Goal: Task Accomplishment & Management: Complete application form

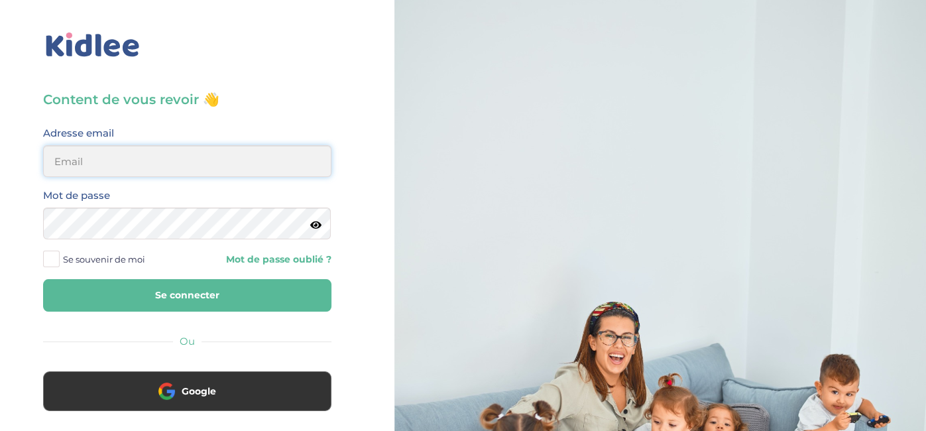
type input "05jovana.j@gmail.com"
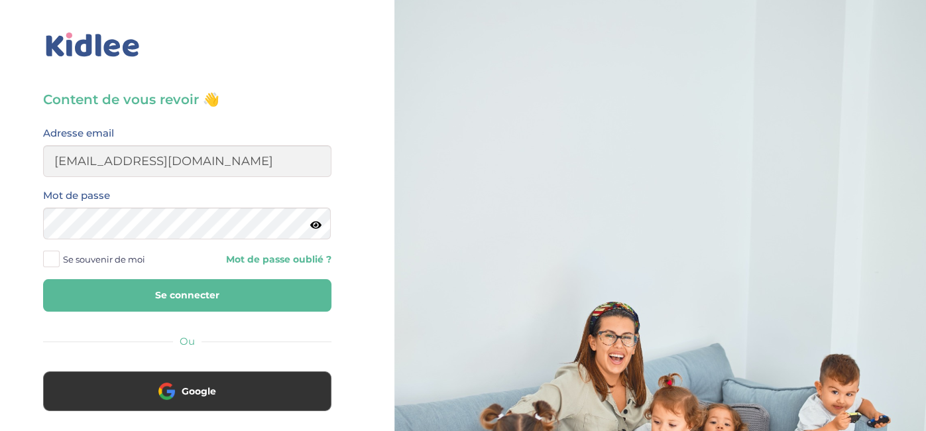
click at [235, 295] on button "Se connecter" at bounding box center [187, 295] width 288 height 32
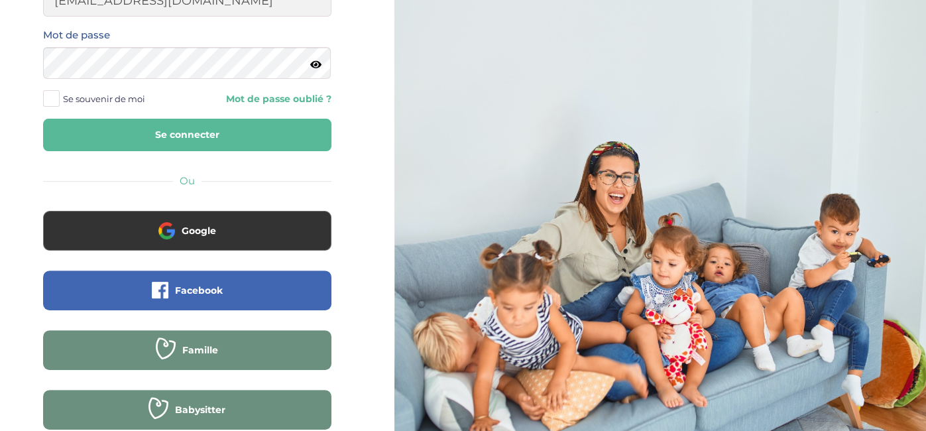
scroll to position [158, 0]
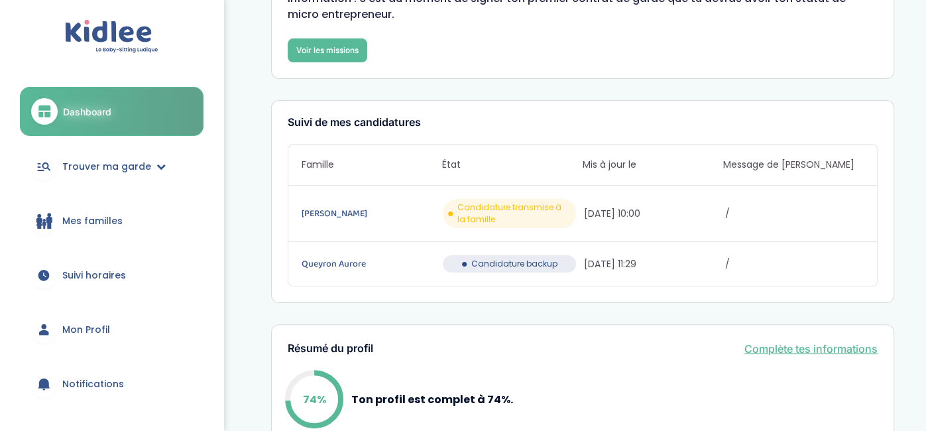
scroll to position [151, 0]
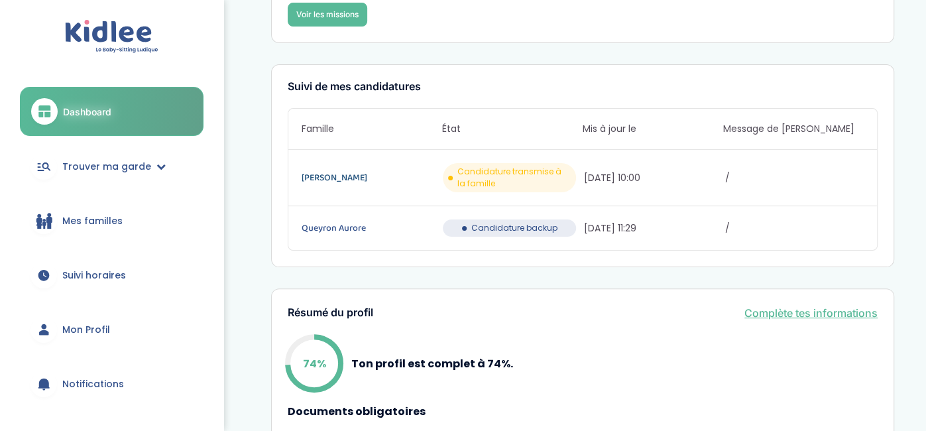
click at [349, 170] on link "[PERSON_NAME]" at bounding box center [371, 177] width 139 height 15
click at [321, 221] on link "Queyron Aurore" at bounding box center [371, 228] width 139 height 15
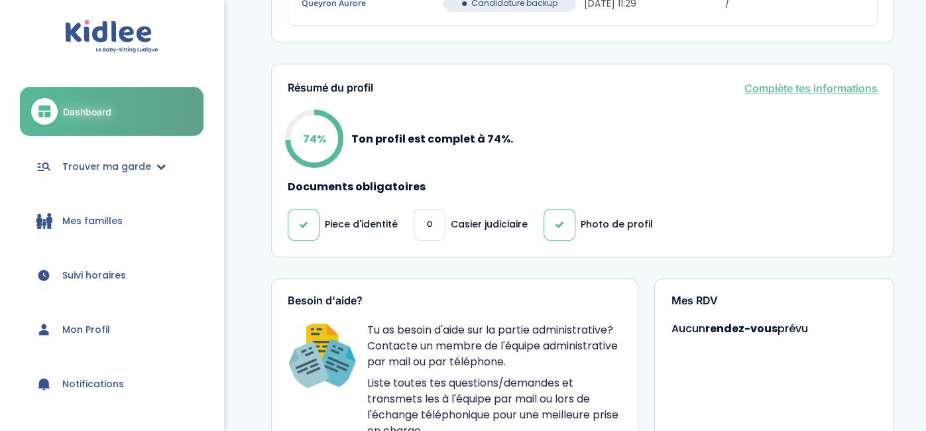
scroll to position [371, 0]
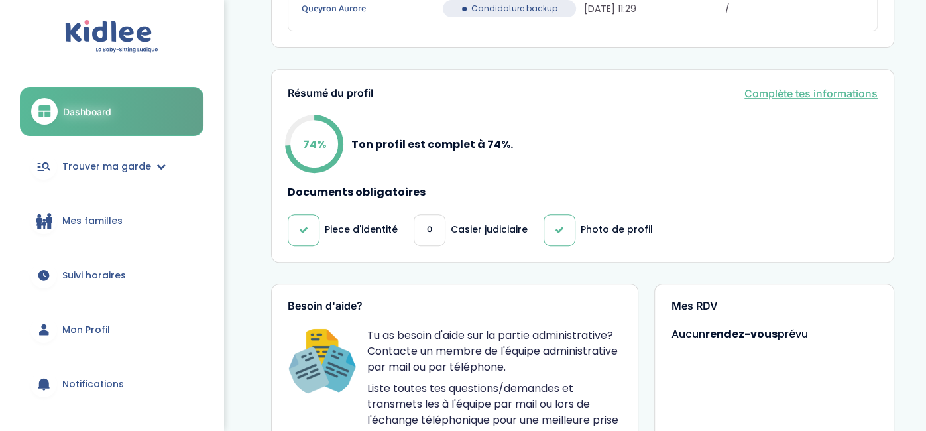
click at [778, 86] on link "Complète tes informations" at bounding box center [810, 94] width 133 height 16
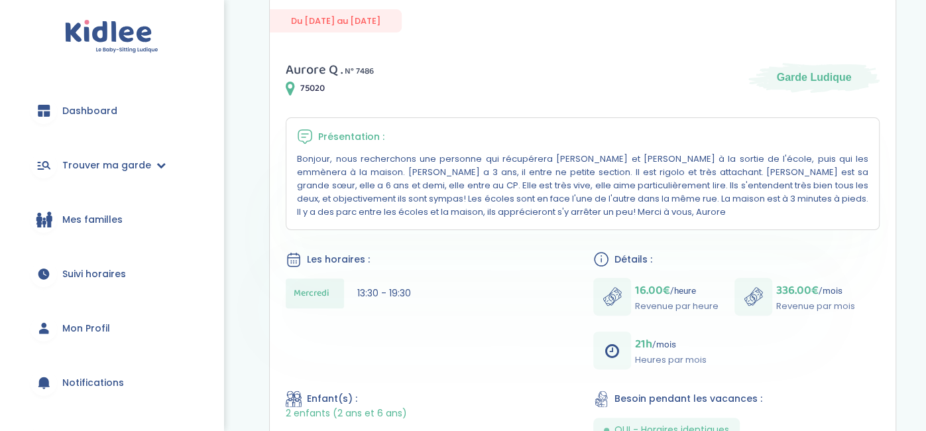
scroll to position [162, 0]
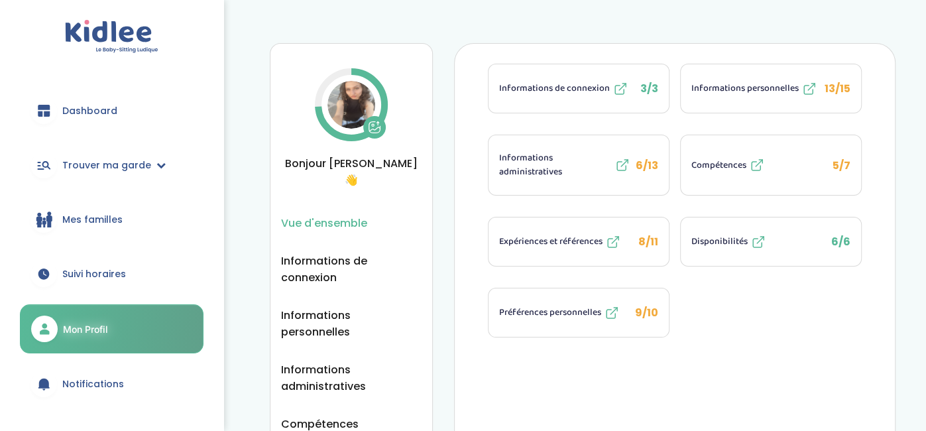
click at [601, 165] on span "Informations administratives" at bounding box center [555, 165] width 113 height 28
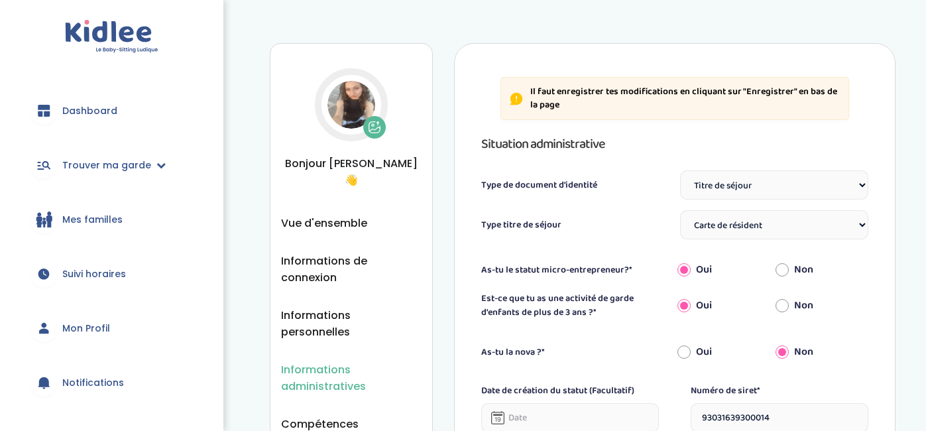
select select "Titre de séjour"
select select "Carte de résident"
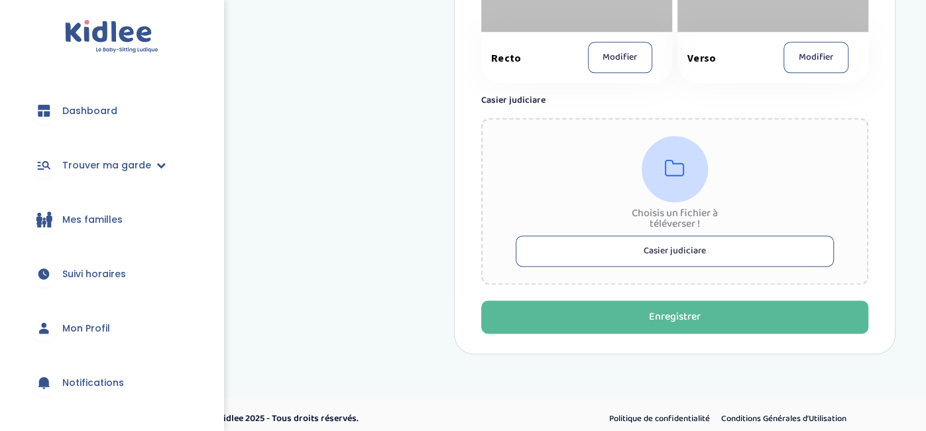
scroll to position [1052, 0]
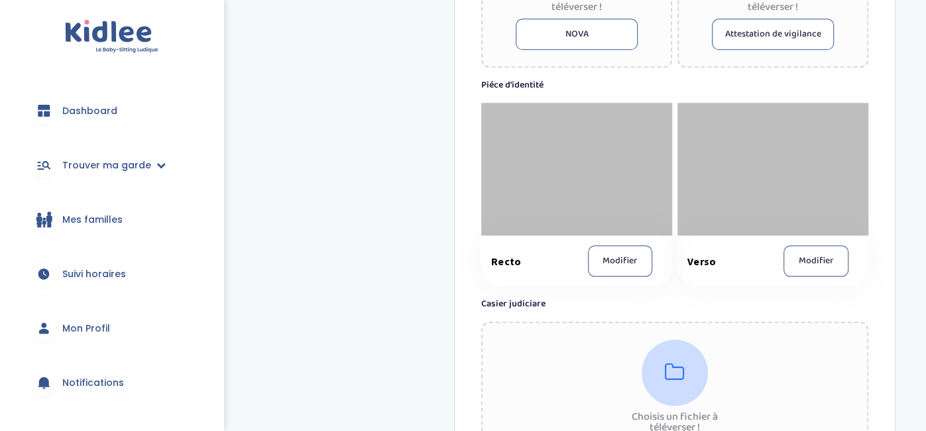
scroll to position [1056, 0]
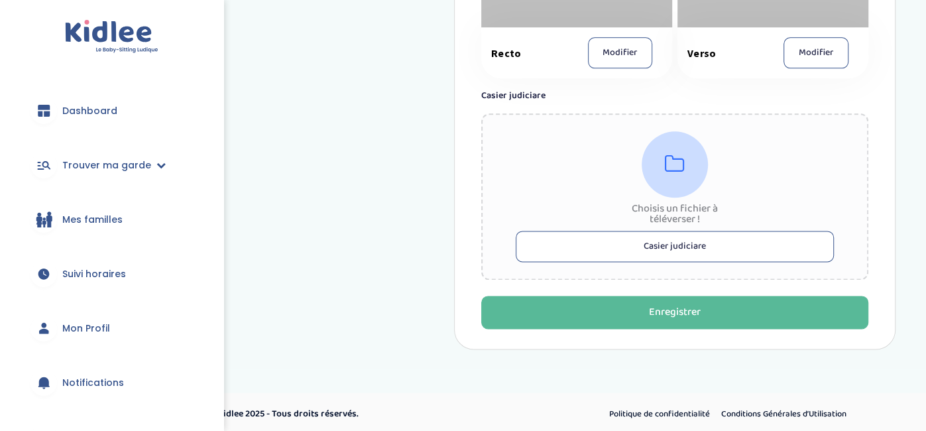
click at [812, 162] on div "Choisis un fichier à téléverser ! Casier judiciare" at bounding box center [674, 196] width 387 height 166
click at [685, 238] on button "Casier judiciare" at bounding box center [675, 246] width 318 height 31
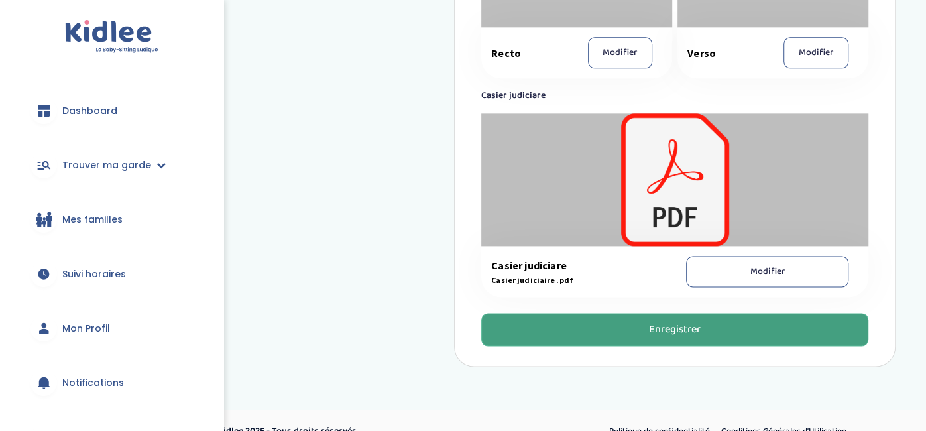
click at [659, 337] on button "Enregistrer" at bounding box center [674, 329] width 387 height 33
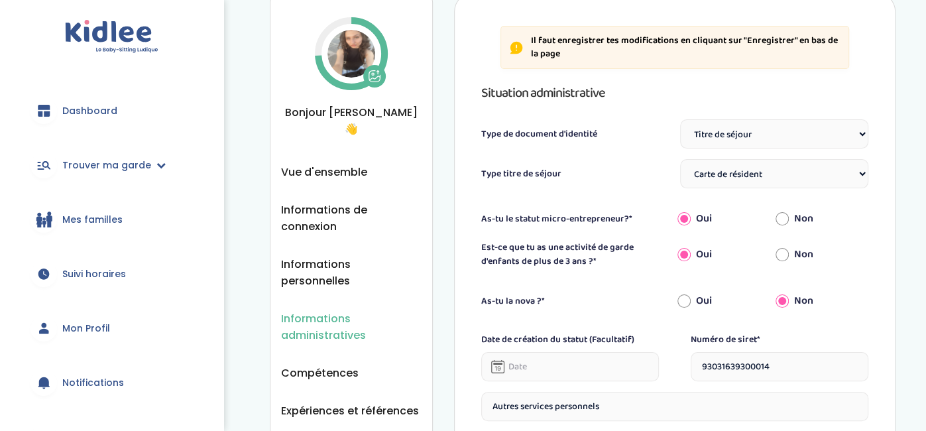
scroll to position [48, 0]
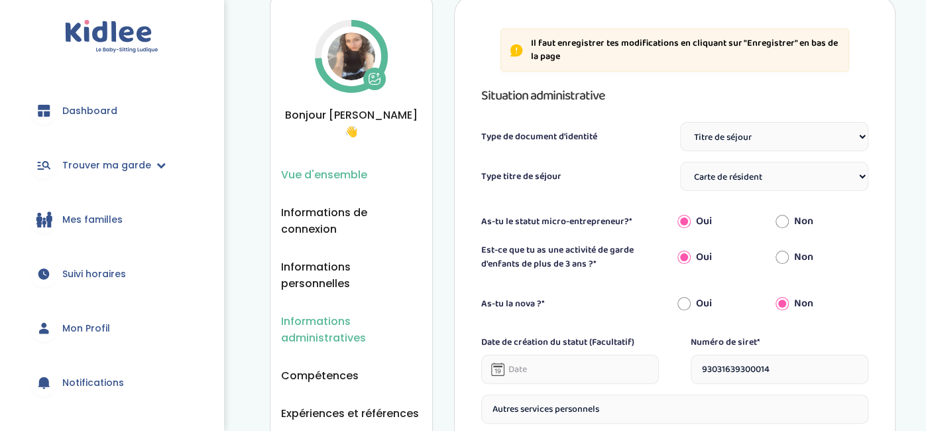
click at [326, 166] on span "Vue d'ensemble" at bounding box center [324, 174] width 86 height 17
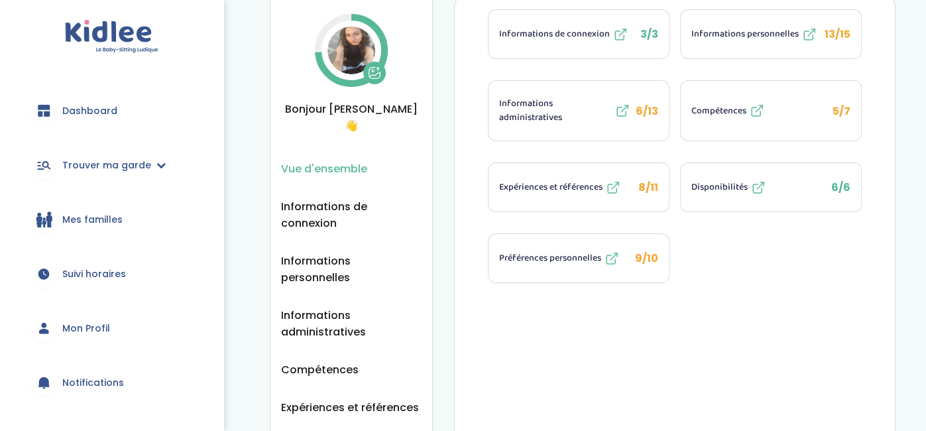
scroll to position [60, 0]
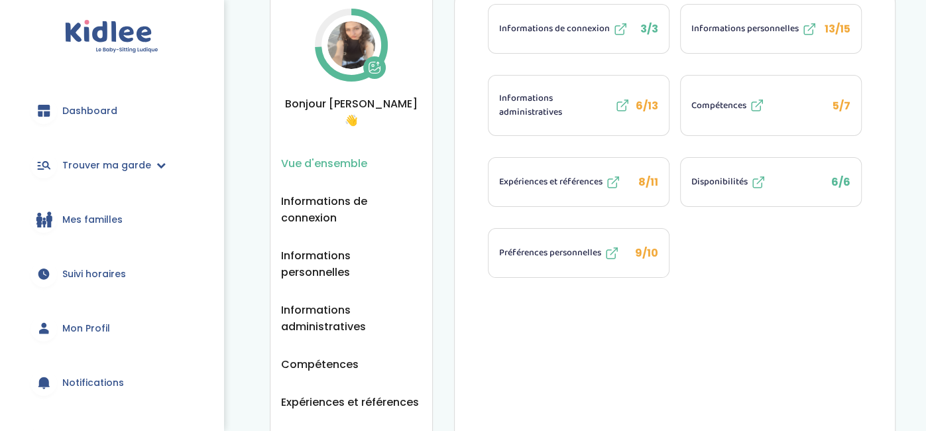
click at [713, 124] on button "Compétences 5/7" at bounding box center [771, 106] width 180 height 60
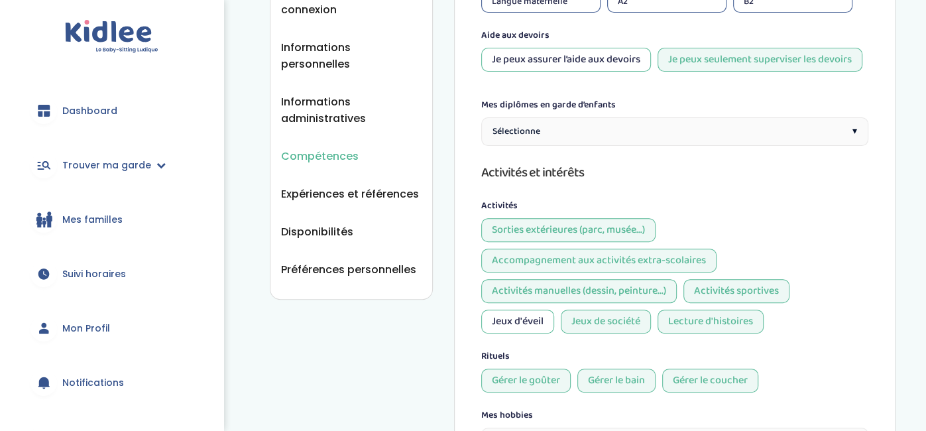
scroll to position [282, 0]
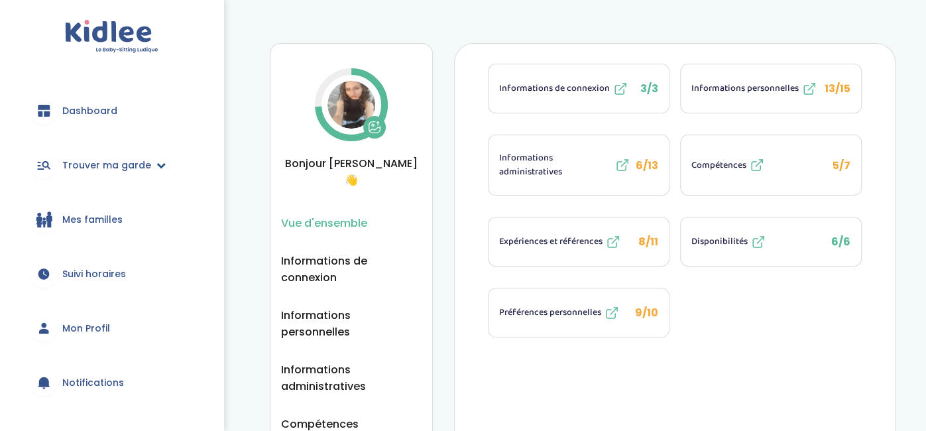
click at [123, 181] on link "Trouver ma garde" at bounding box center [112, 165] width 184 height 48
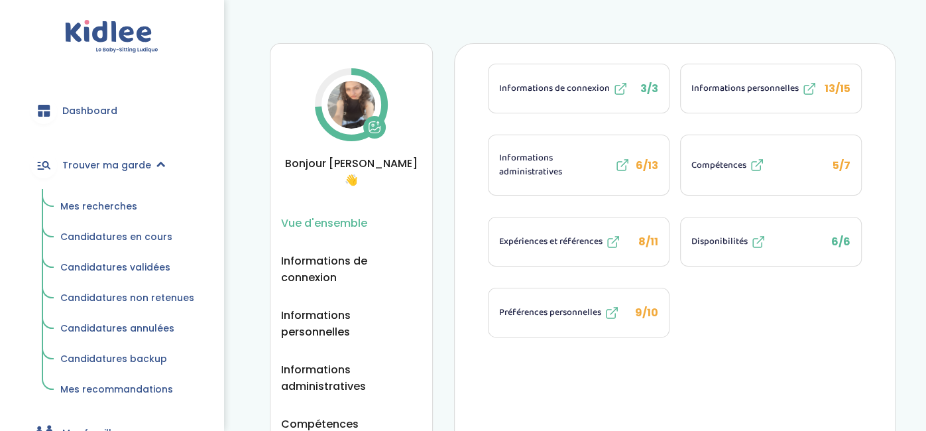
click at [119, 238] on span "Candidatures en cours" at bounding box center [116, 236] width 112 height 13
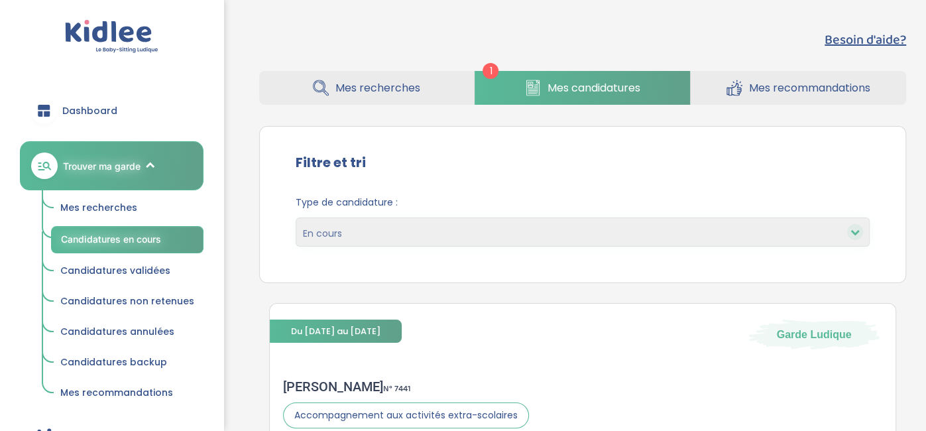
click at [738, 89] on icon at bounding box center [734, 88] width 16 height 17
click at [131, 297] on span "Candidatures non retenues" at bounding box center [127, 300] width 134 height 13
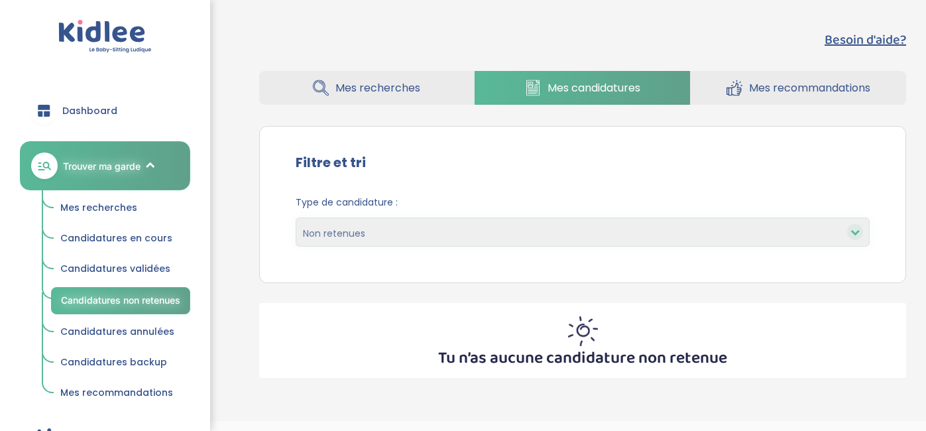
select select "declined"
click at [144, 357] on span "Candidatures backup" at bounding box center [113, 361] width 107 height 13
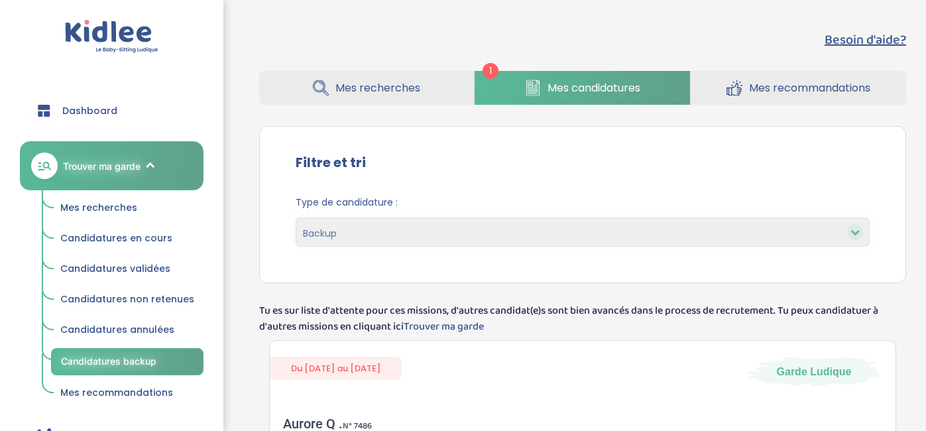
select select "backup"
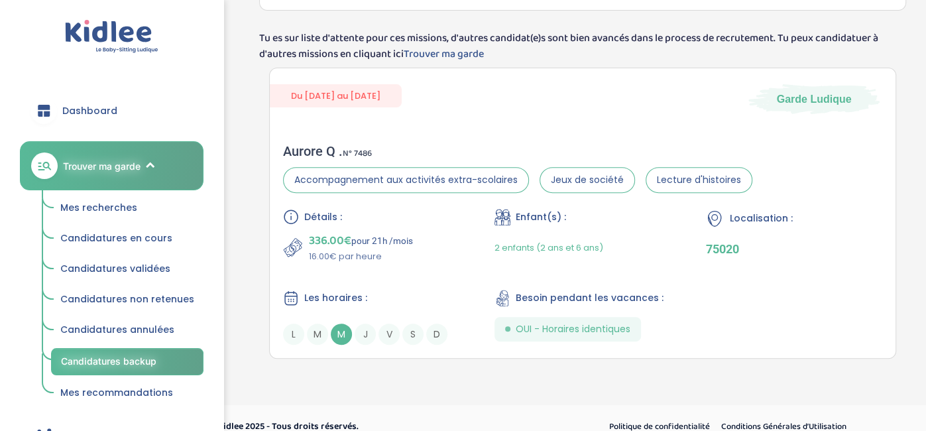
scroll to position [276, 0]
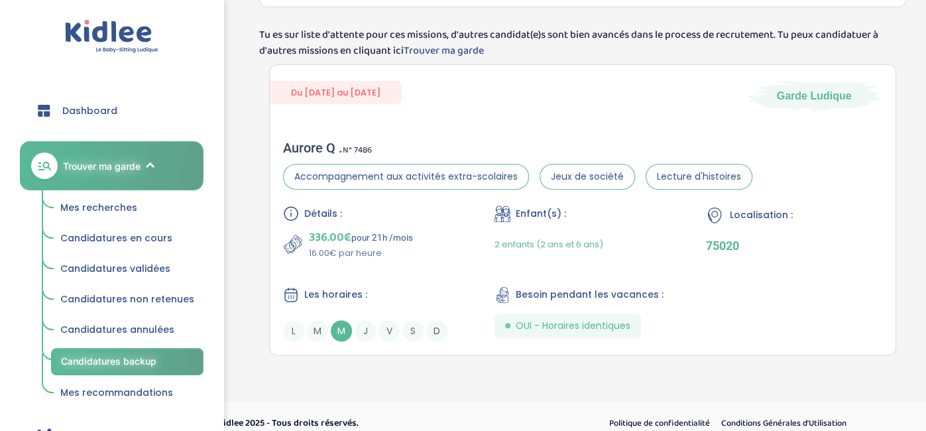
click at [124, 209] on span "Mes recherches" at bounding box center [98, 207] width 77 height 13
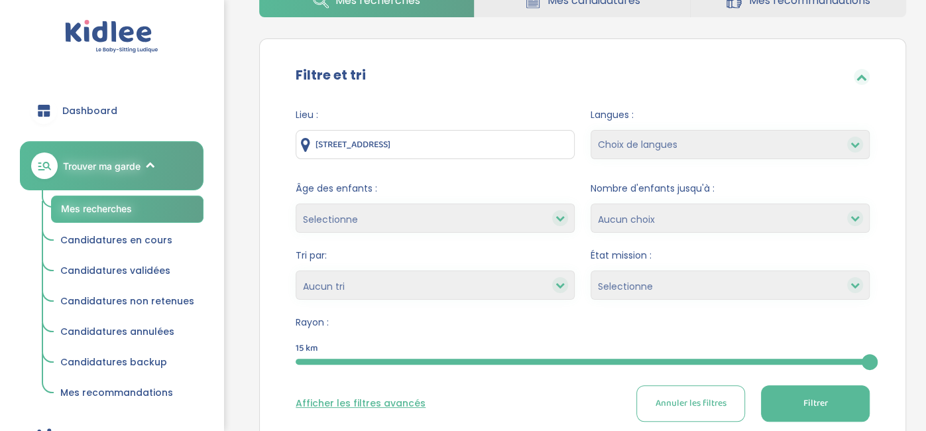
scroll to position [93, 0]
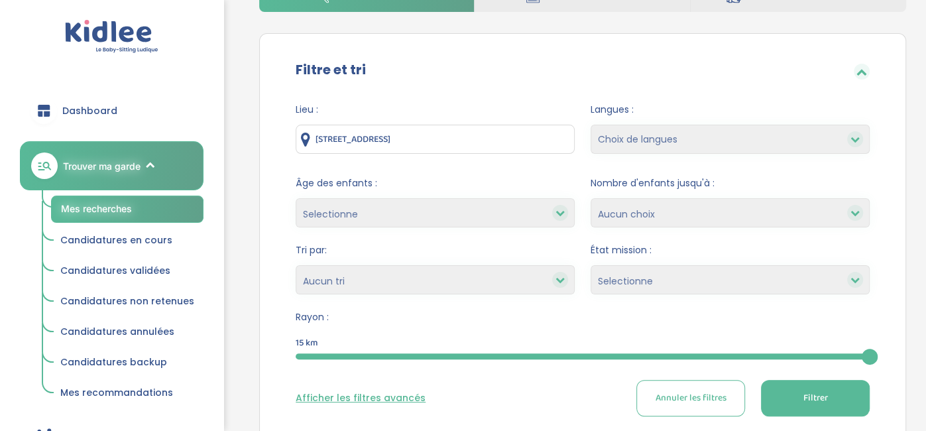
click at [650, 146] on select "Choix de langues Allemand Anglais Espagnol Italien Russe Français Coréen" at bounding box center [730, 139] width 279 height 29
select select "12"
click at [591, 125] on select "Choix de langues Allemand Anglais Espagnol Italien Russe Français Coréen" at bounding box center [730, 139] width 279 height 29
select select
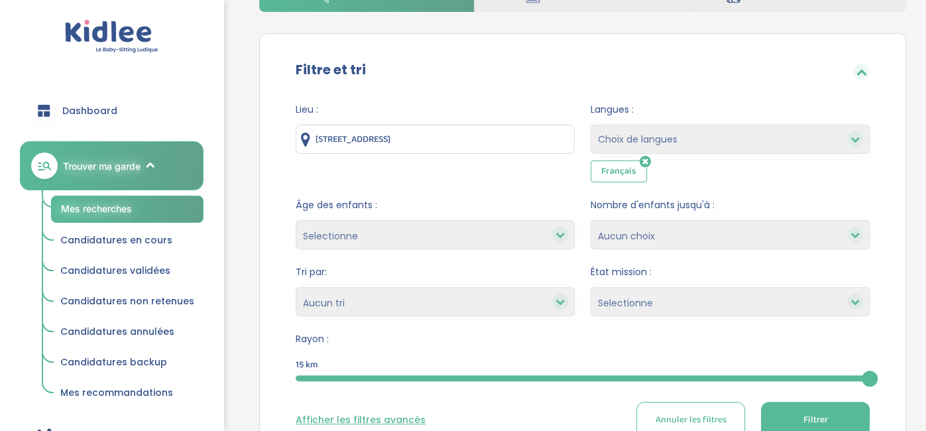
click at [695, 145] on select "Choix de langues Allemand Anglais Espagnol Italien Russe Français Coréen" at bounding box center [730, 139] width 279 height 29
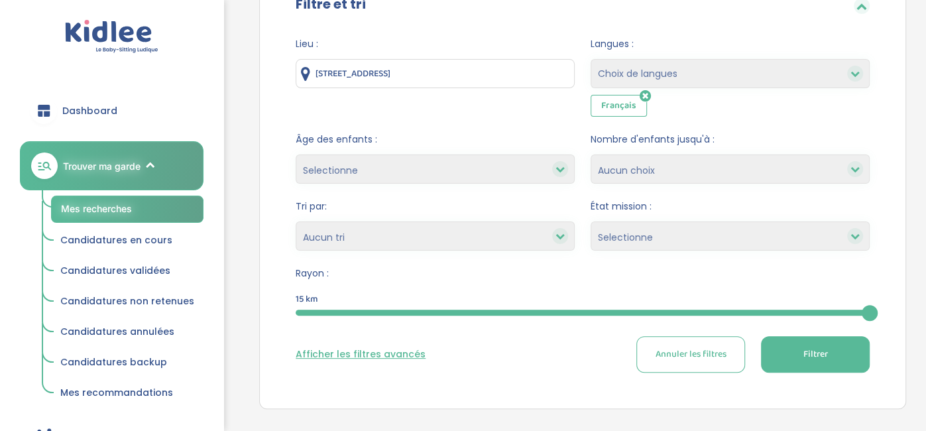
scroll to position [162, 0]
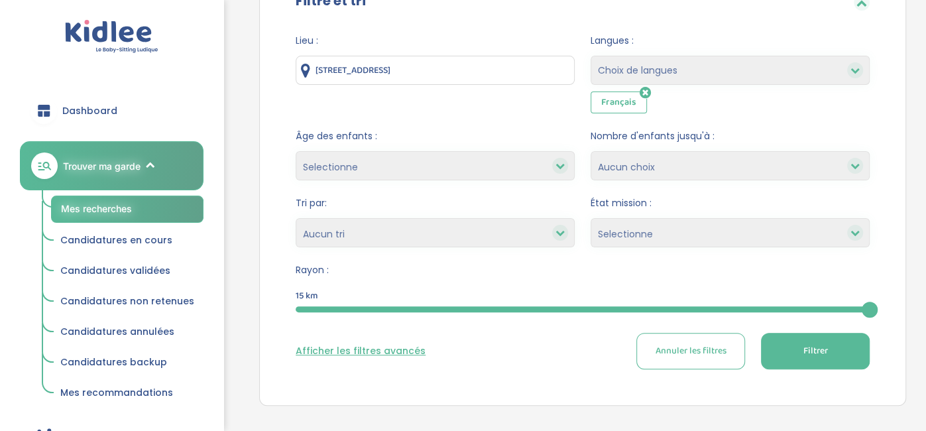
click at [674, 173] on select "1 2 3 4 Aucun choix" at bounding box center [730, 165] width 279 height 29
click at [890, 137] on div "Filtre et tri Lieu : 4 Rue de l'Espace, Romainville, France Langues : Choix de …" at bounding box center [582, 184] width 647 height 441
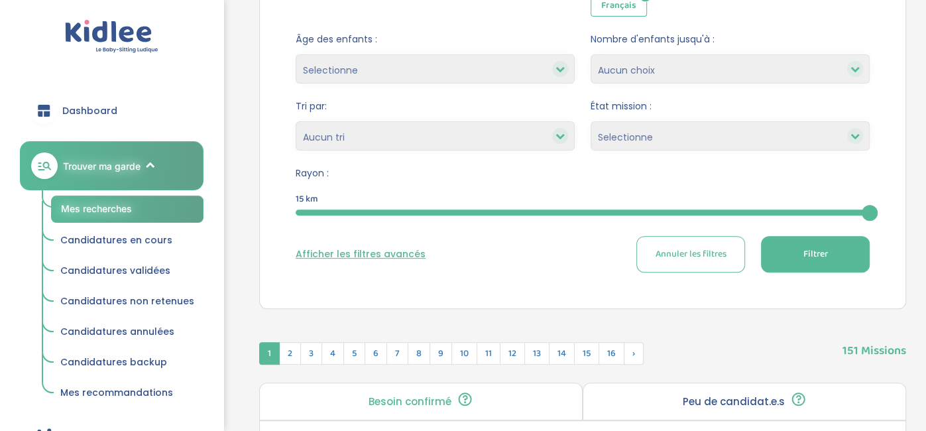
scroll to position [260, 0]
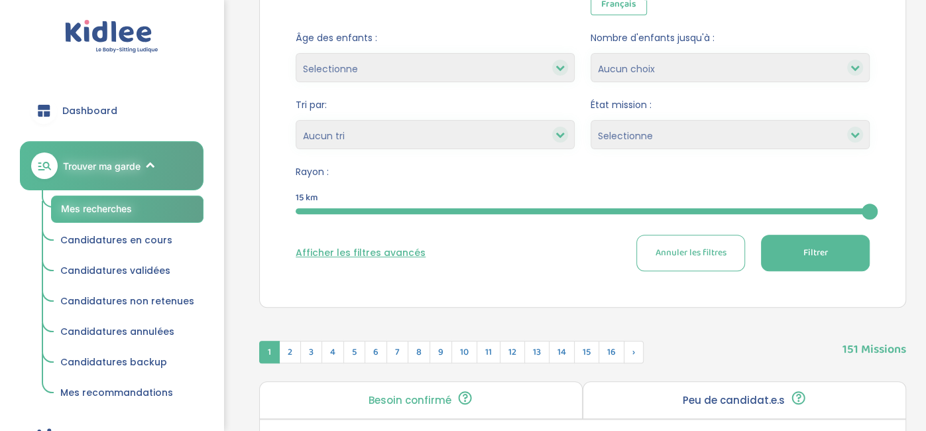
click at [649, 139] on select "Selectionne Nouvelle Mission Peu de candidat.e.s Déjà plusieurs candidat.e.s Pr…" at bounding box center [730, 134] width 279 height 29
click at [565, 144] on select "Heures par semaine (croissant) Heures par semaine (décroissant) Date de démarra…" at bounding box center [435, 134] width 279 height 29
click at [884, 145] on div "Lieu : 4 Rue de l'Espace, Romainville, France Langues : Choix de langues Allema…" at bounding box center [583, 108] width 614 height 365
click at [832, 249] on button "Filtrer" at bounding box center [815, 253] width 109 height 36
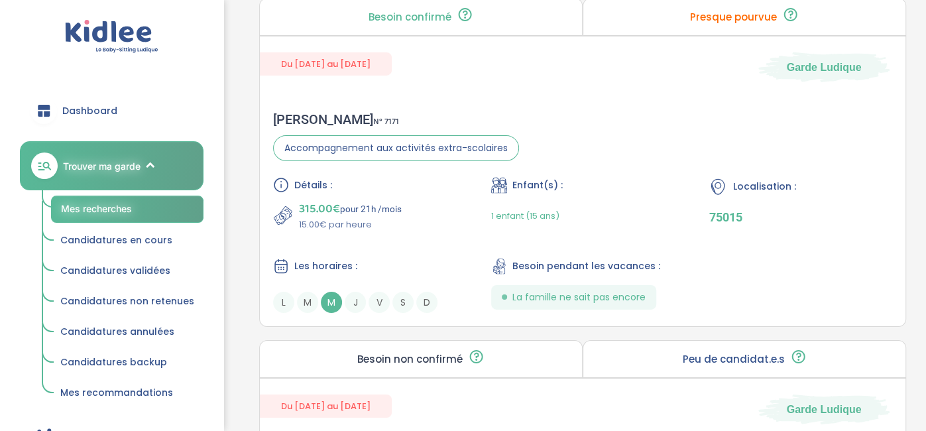
scroll to position [2970, 0]
click at [557, 144] on div "Marion C . N° 7171 Accompagnement aux activités extra-scolaires Détails : 315.0…" at bounding box center [583, 211] width 646 height 228
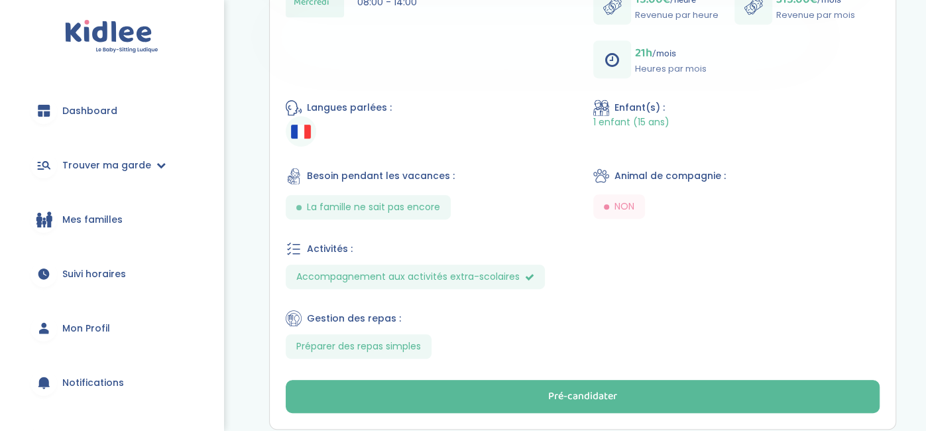
scroll to position [530, 0]
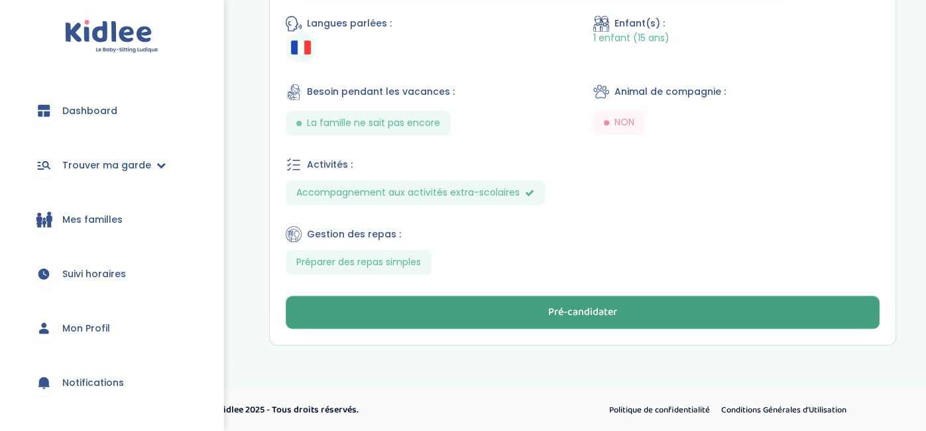
click at [559, 315] on div "Pré-candidater" at bounding box center [582, 312] width 69 height 15
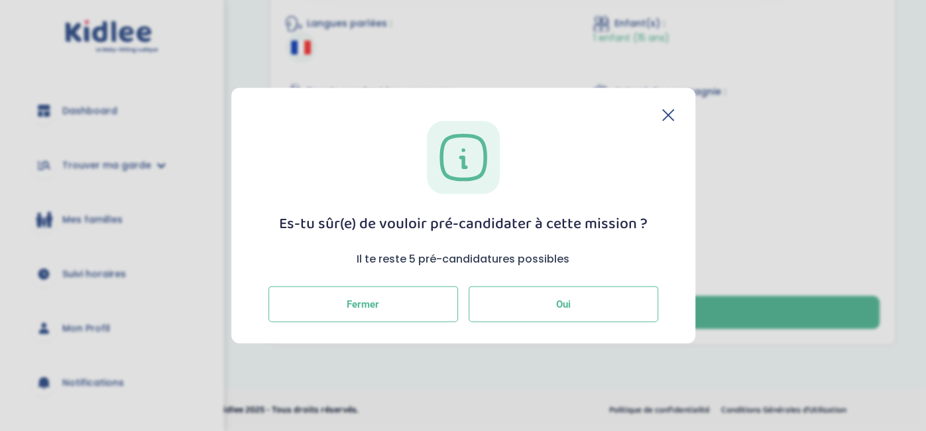
click at [552, 314] on button "Oui" at bounding box center [564, 304] width 190 height 36
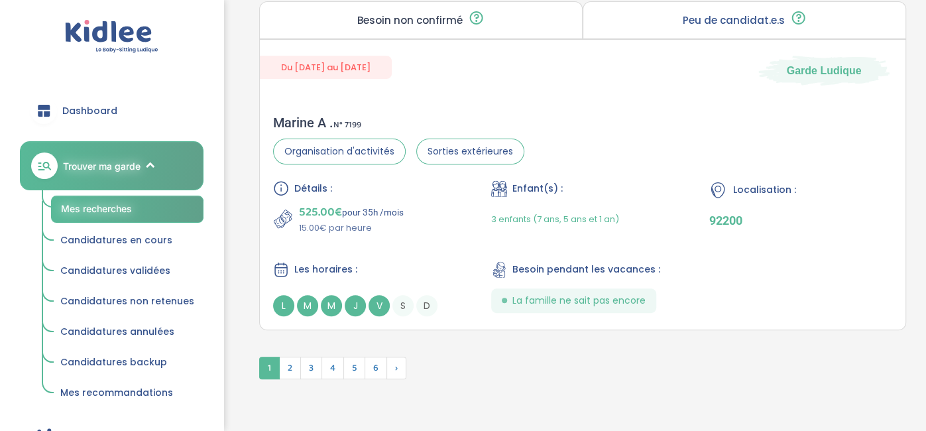
scroll to position [3711, 0]
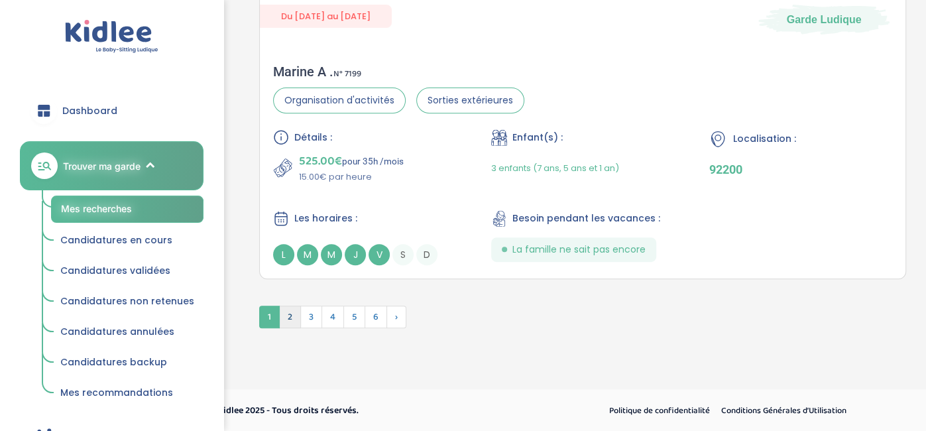
click at [288, 315] on span "2" at bounding box center [290, 317] width 22 height 23
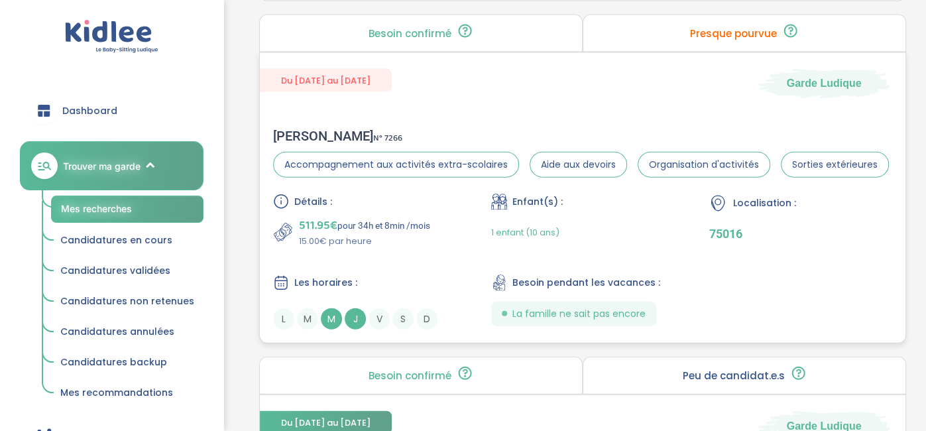
scroll to position [2000, 0]
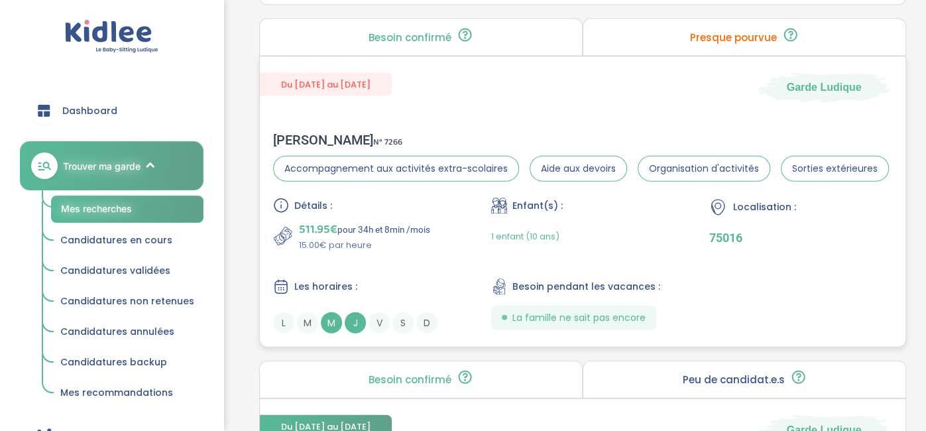
click at [422, 214] on div "Détails : 511.95€ pour 34h et 8min /mois 15.00€ par heure" at bounding box center [365, 225] width 184 height 54
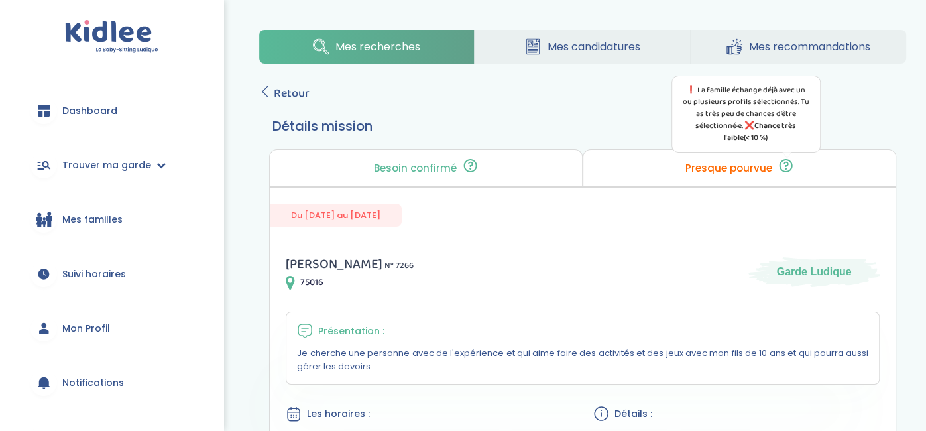
click at [785, 168] on icon at bounding box center [786, 169] width 2 height 2
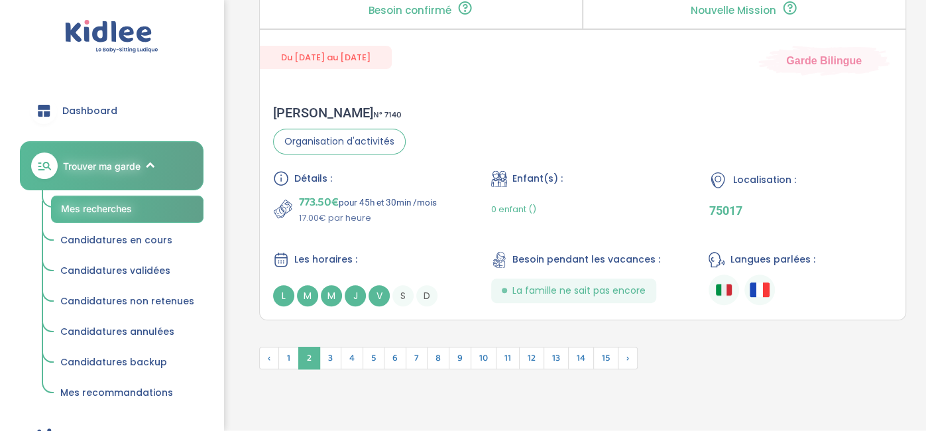
scroll to position [3755, 0]
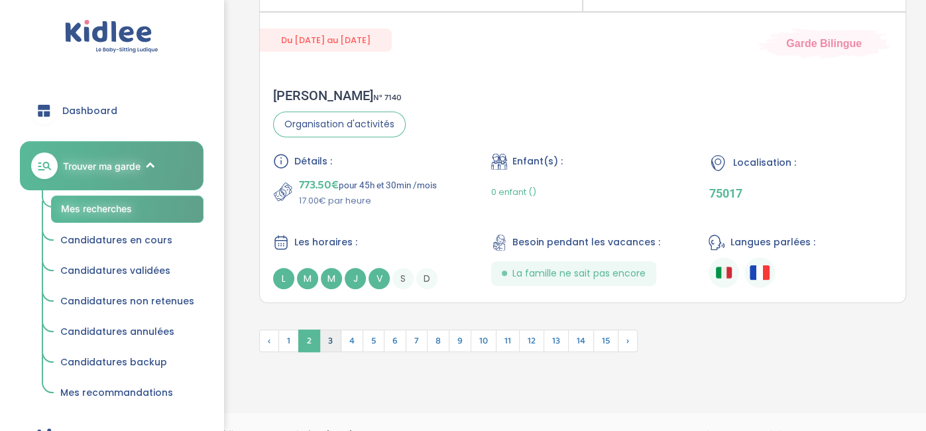
click at [335, 333] on span "3" at bounding box center [330, 340] width 22 height 23
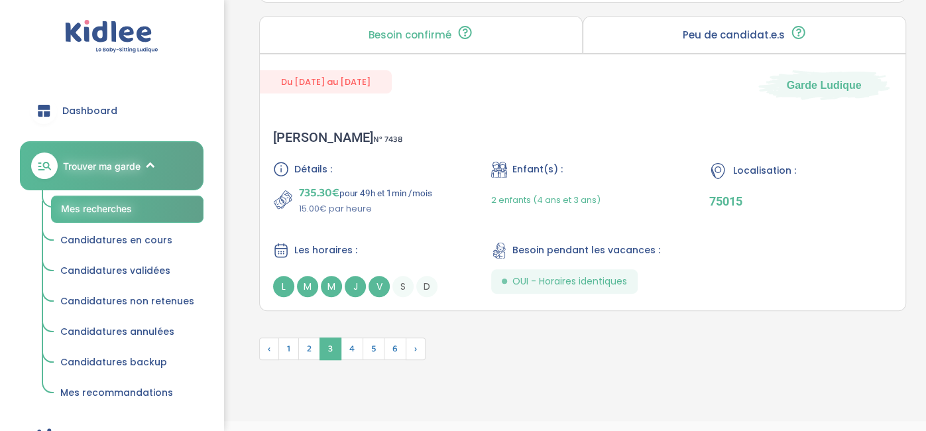
scroll to position [3681, 0]
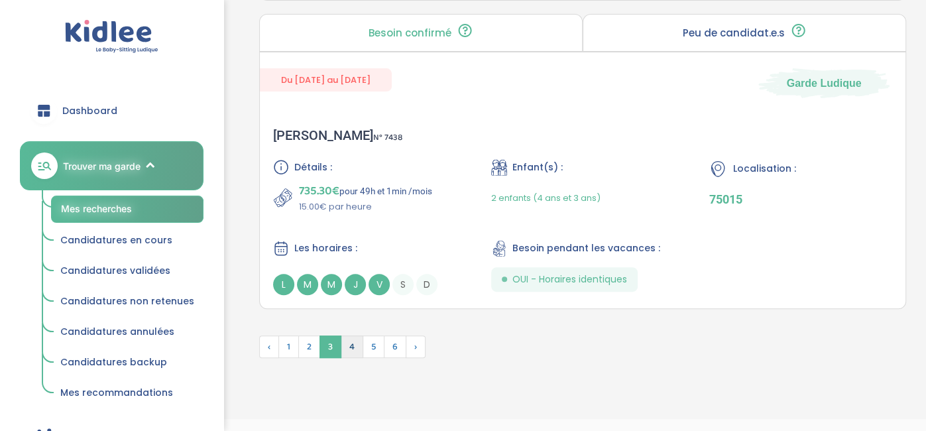
click at [355, 352] on span "4" at bounding box center [352, 346] width 23 height 23
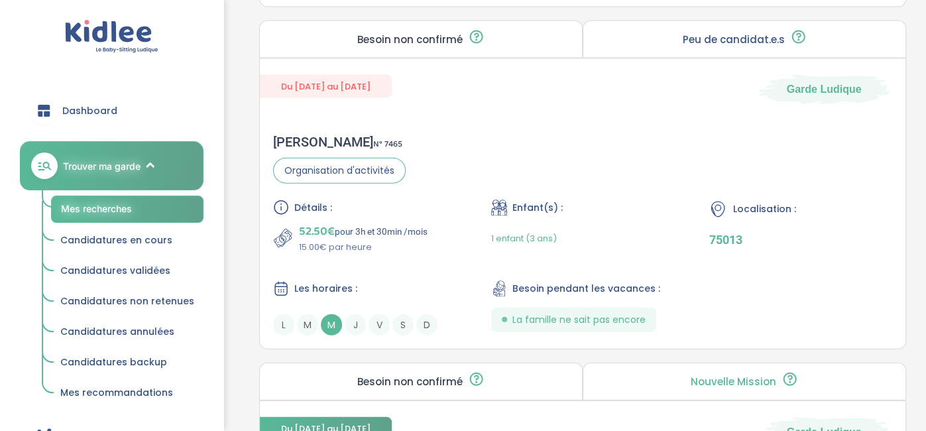
scroll to position [1997, 0]
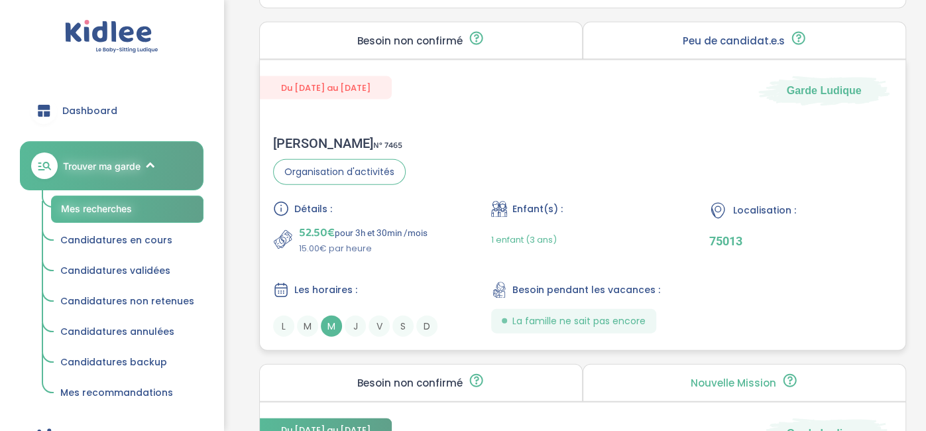
click at [400, 198] on div "Léa M . N° 7465 Organisation d'activités Détails : 52.50€ pour 3h et 30min /moi…" at bounding box center [583, 236] width 646 height 228
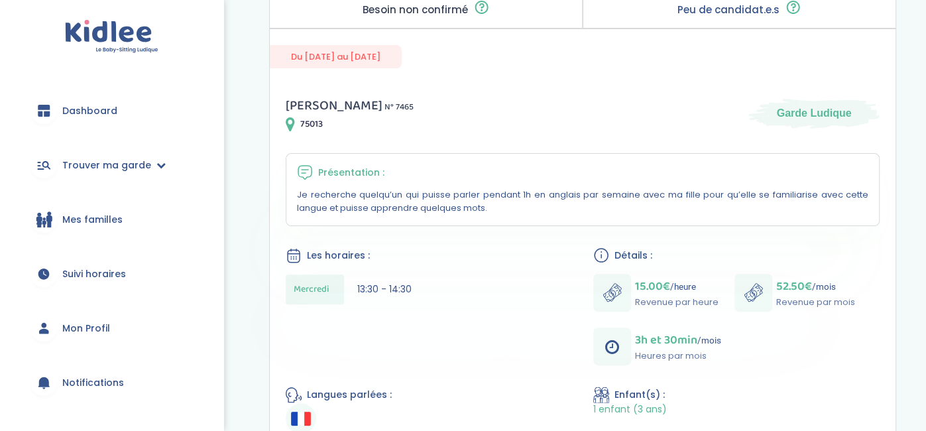
scroll to position [158, 0]
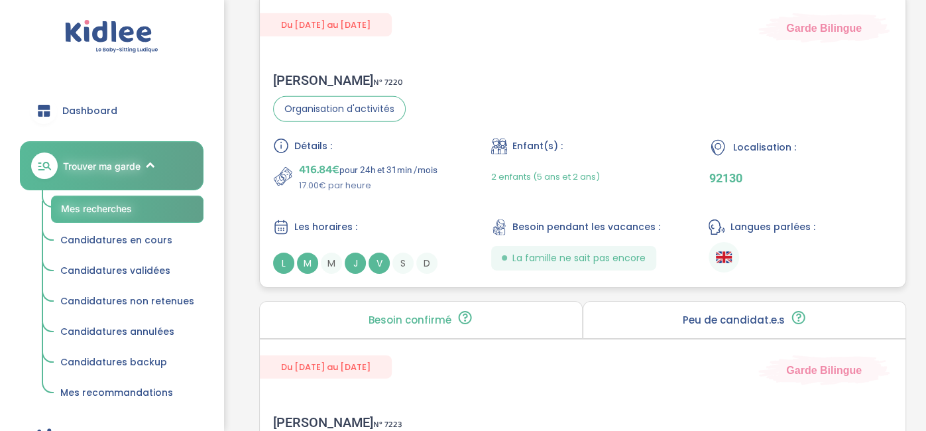
scroll to position [2745, 0]
click at [905, 111] on div "Céline V . N° 7220 Organisation d'activités Détails : 416.84€ pour 24h et 31min…" at bounding box center [583, 172] width 646 height 228
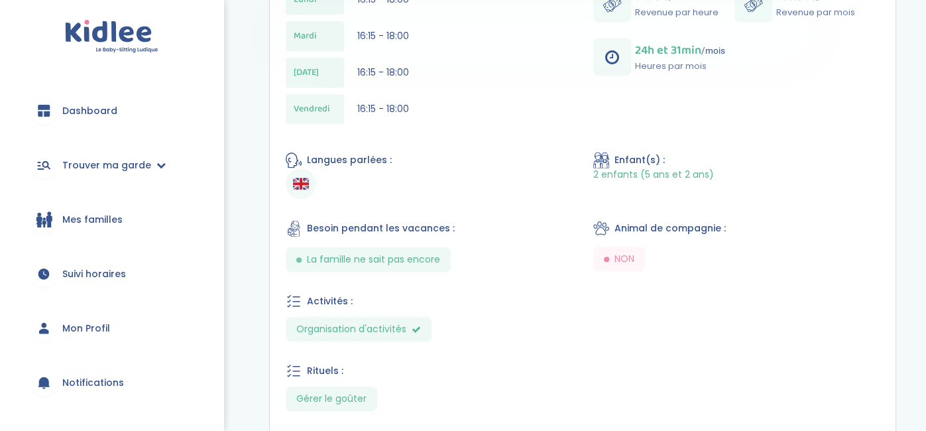
scroll to position [445, 0]
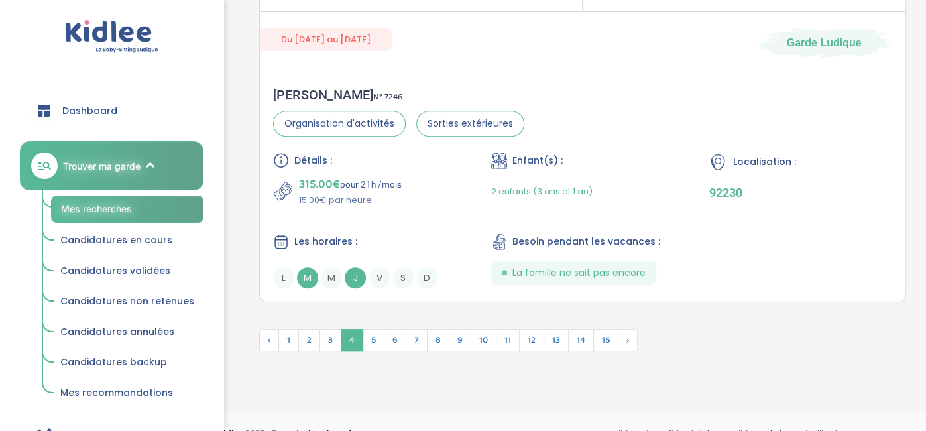
scroll to position [3778, 0]
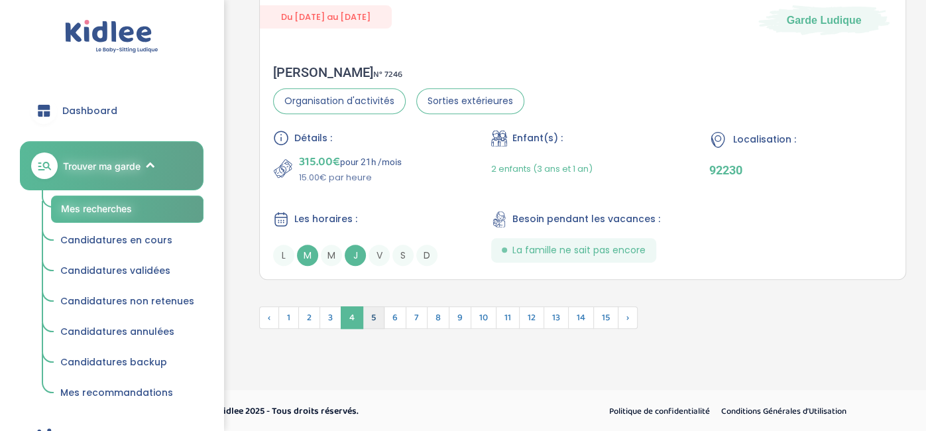
click at [377, 311] on span "5" at bounding box center [374, 317] width 22 height 23
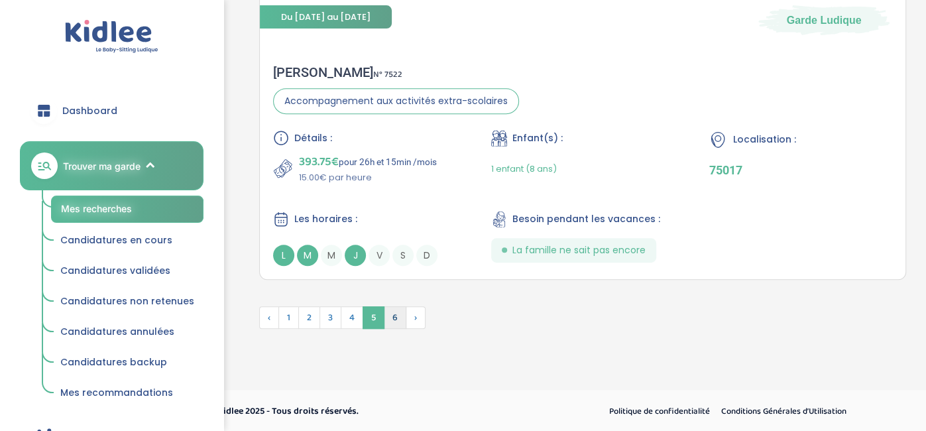
click at [386, 315] on span "6" at bounding box center [395, 317] width 23 height 23
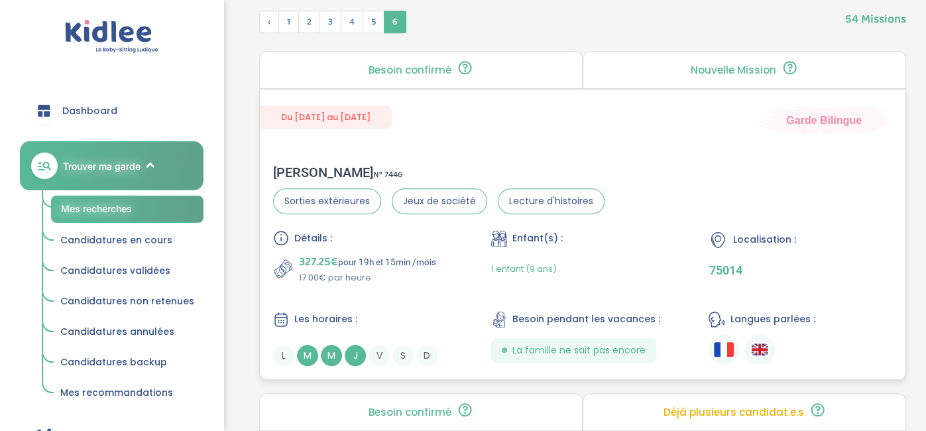
scroll to position [0, 0]
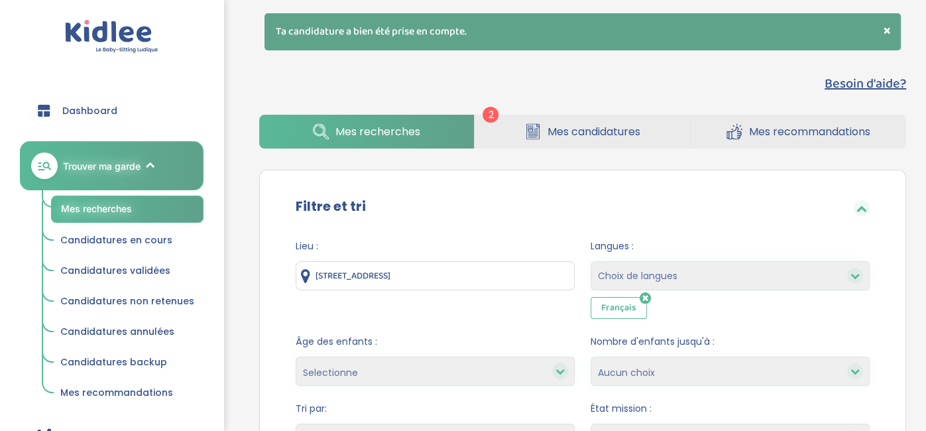
click at [578, 123] on span "Mes candidatures" at bounding box center [593, 131] width 93 height 17
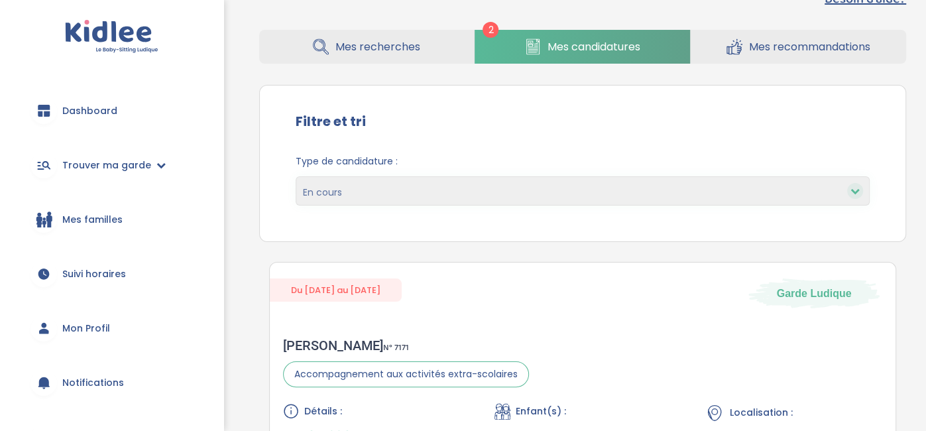
scroll to position [40, 0]
